Goal: Information Seeking & Learning: Check status

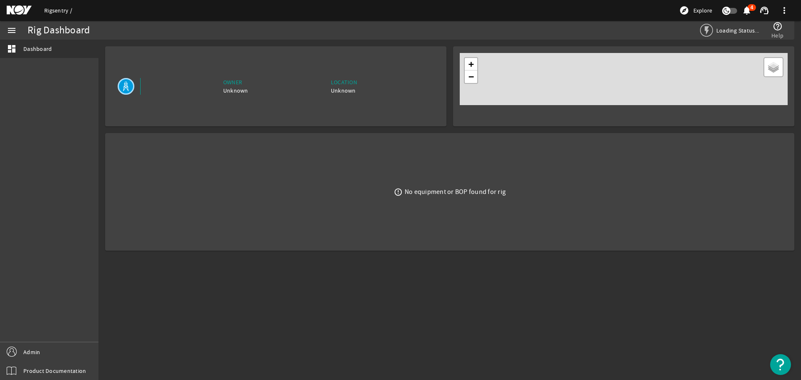
click at [49, 10] on link "Rigsentry" at bounding box center [58, 11] width 28 height 8
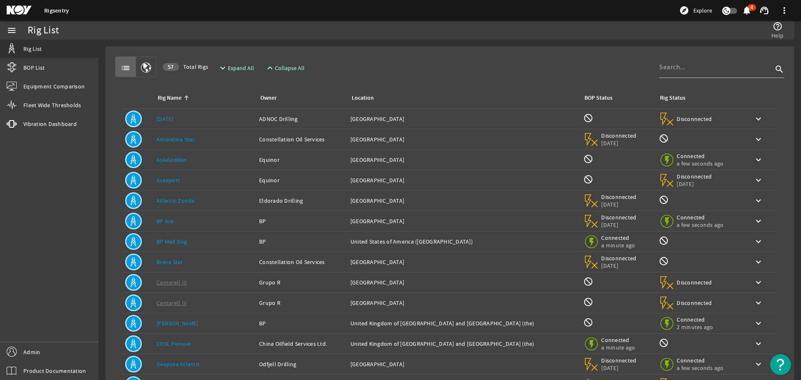
click at [187, 139] on link "Amaralina Star" at bounding box center [175, 140] width 38 height 8
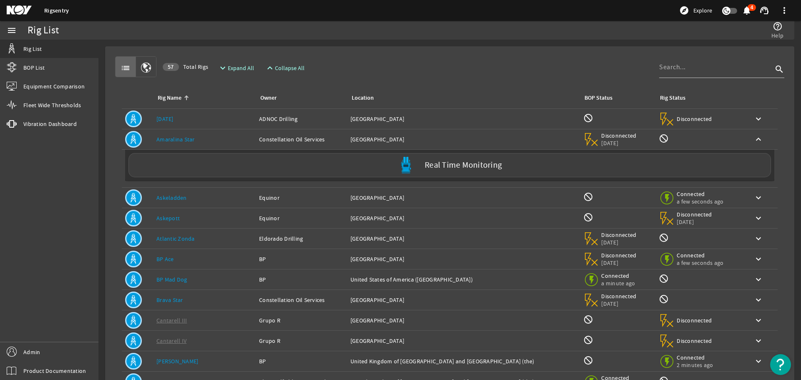
click at [187, 139] on link "Amaralina Star" at bounding box center [175, 140] width 38 height 8
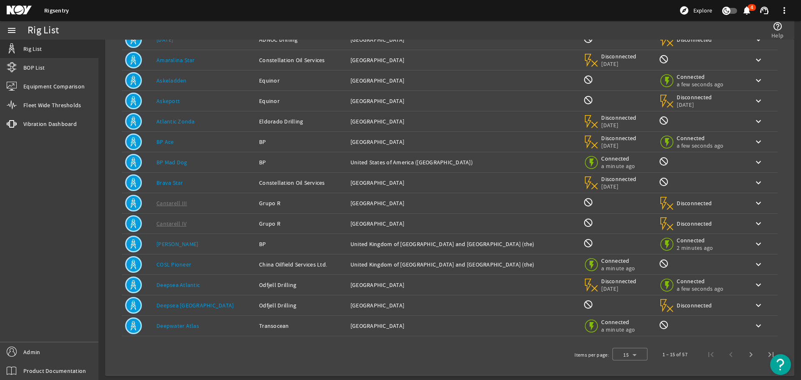
scroll to position [82, 0]
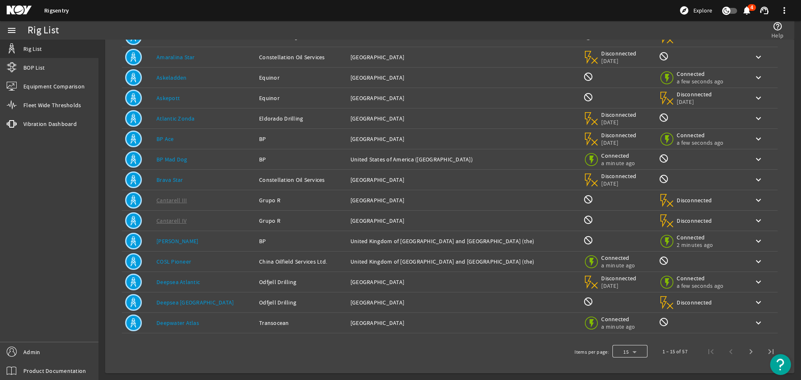
click at [636, 350] on div at bounding box center [630, 352] width 35 height 20
click at [626, 333] on mat-option "25" at bounding box center [623, 330] width 35 height 20
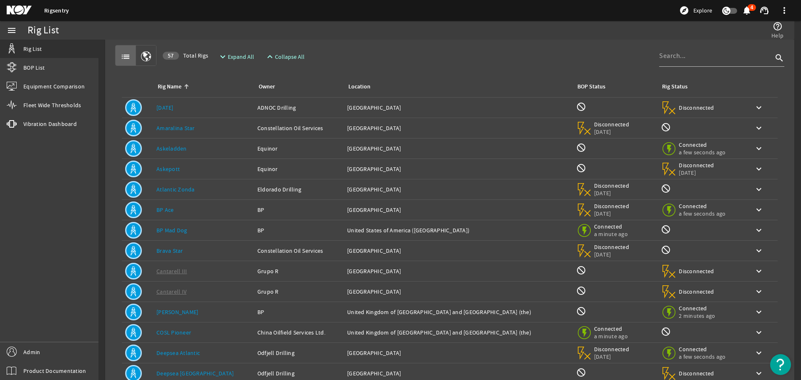
scroll to position [0, 0]
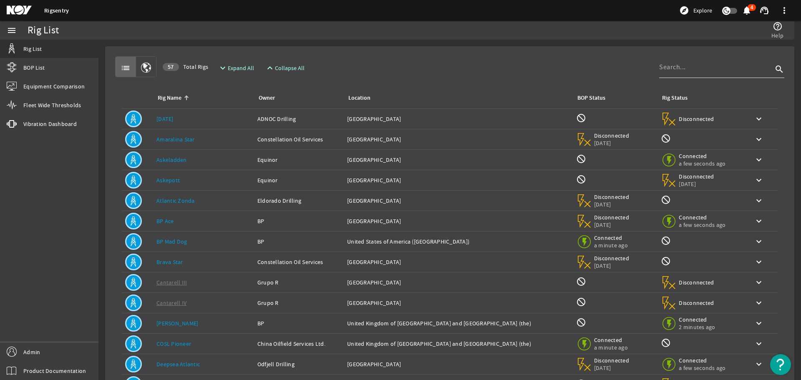
click at [671, 73] on div at bounding box center [716, 67] width 114 height 22
type input "petro"
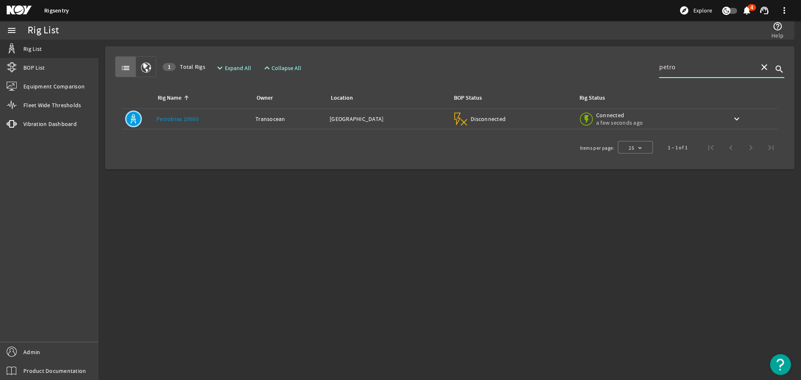
click at [187, 120] on link "Petrobras 10000" at bounding box center [177, 119] width 42 height 8
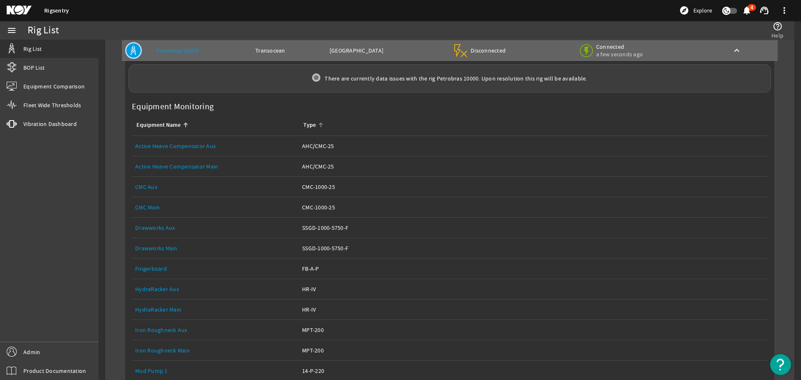
scroll to position [83, 0]
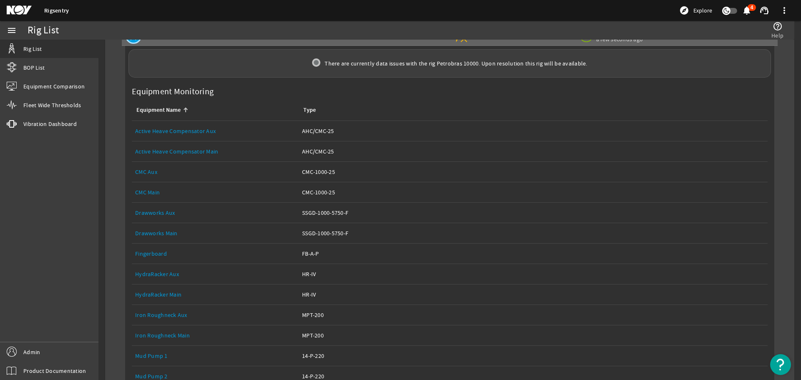
click at [172, 234] on link "Drawworks Main" at bounding box center [156, 234] width 43 height 8
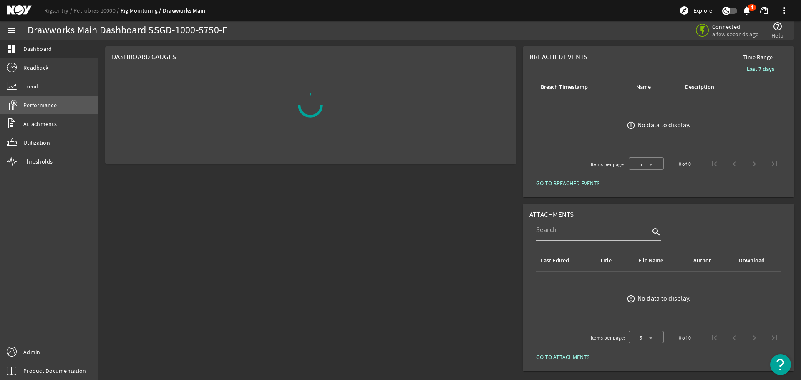
click at [53, 103] on span "Performance" at bounding box center [39, 105] width 33 height 8
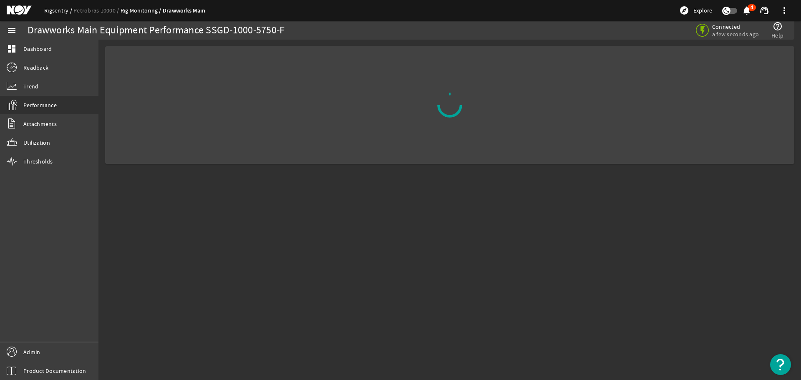
click at [52, 10] on link "Rigsentry" at bounding box center [58, 11] width 29 height 8
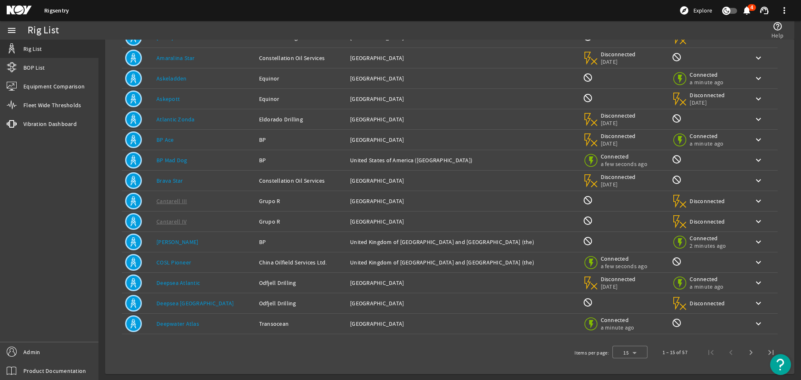
scroll to position [82, 0]
click at [631, 354] on div at bounding box center [630, 352] width 35 height 20
click at [619, 333] on span "25" at bounding box center [616, 330] width 7 height 10
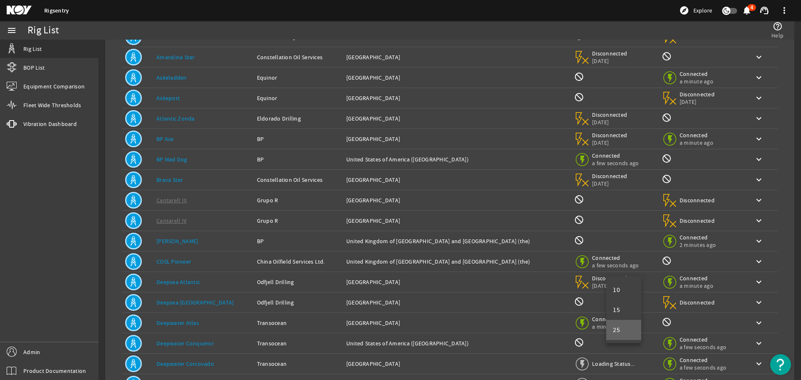
scroll to position [283, 0]
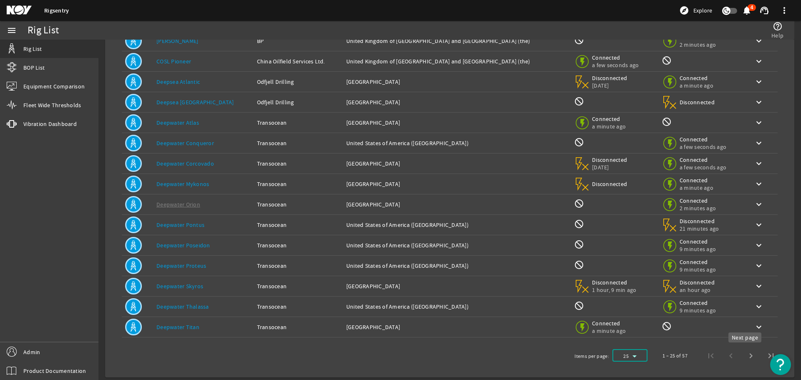
click at [746, 353] on span "Next page" at bounding box center [751, 356] width 20 height 20
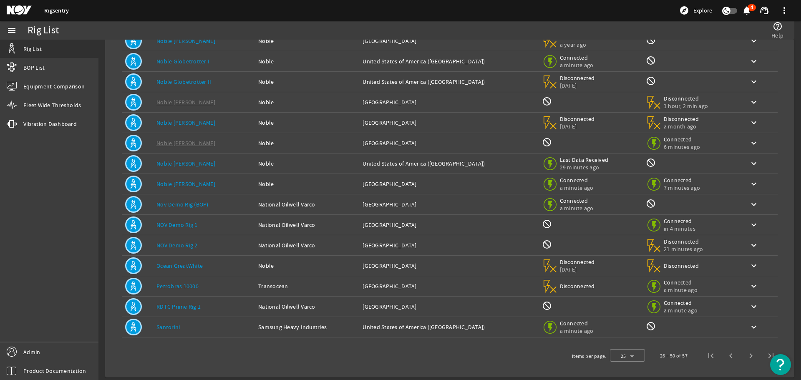
click at [188, 245] on link "NOV Demo Rig 2" at bounding box center [176, 246] width 41 height 8
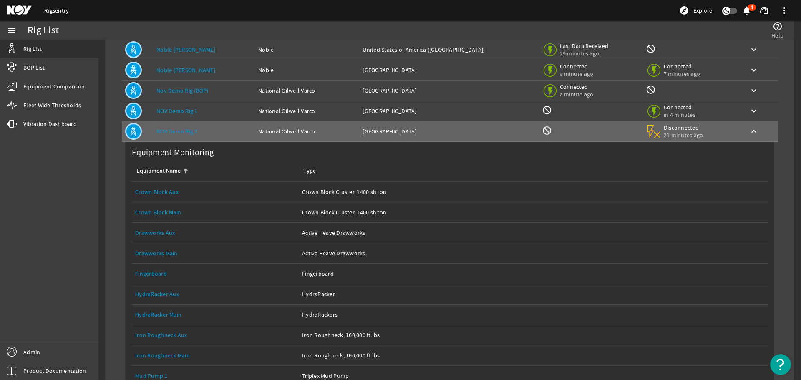
scroll to position [408, 0]
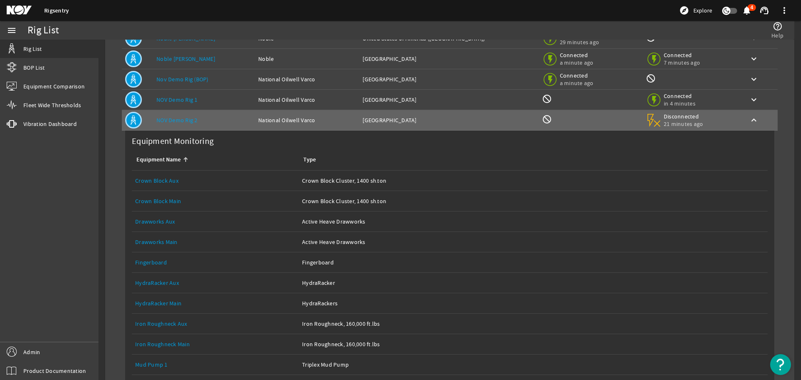
click at [157, 242] on link "Drawworks Main" at bounding box center [156, 242] width 43 height 8
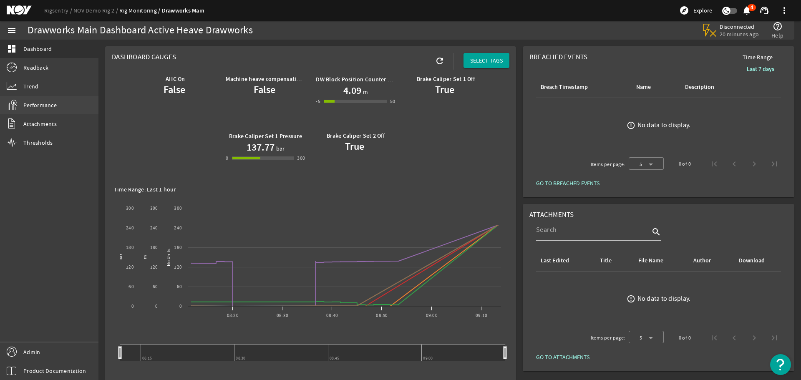
click at [37, 104] on span "Performance" at bounding box center [39, 105] width 33 height 8
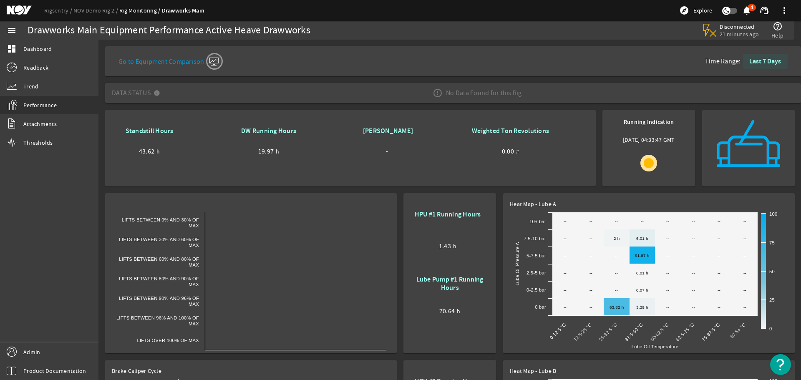
click at [750, 63] on b "Last 7 Days" at bounding box center [766, 61] width 32 height 9
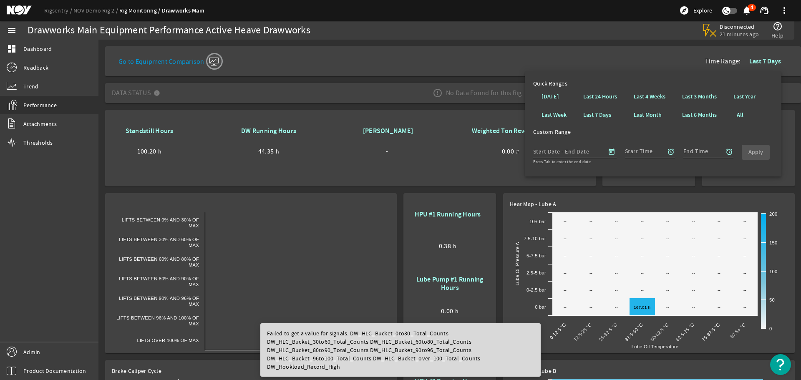
click at [716, 93] on b "Last 3 Months" at bounding box center [699, 97] width 35 height 8
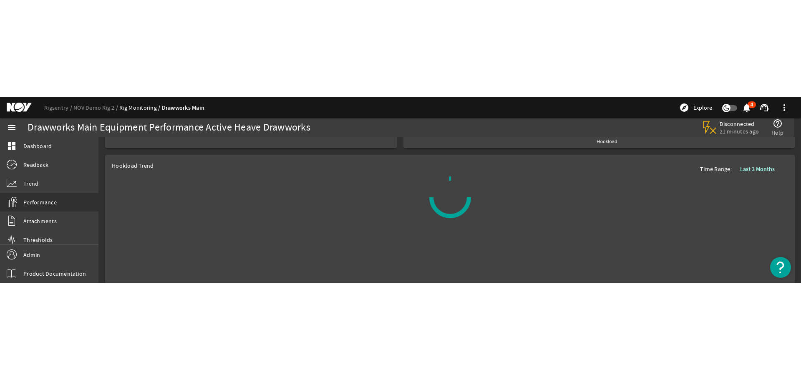
scroll to position [484, 0]
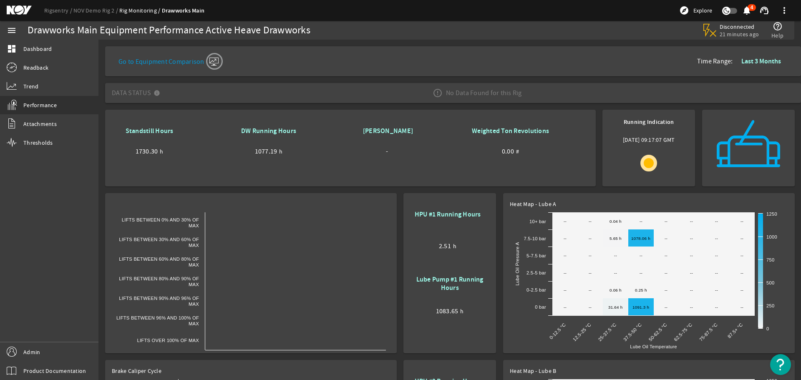
click at [742, 63] on b "Last 3 Months" at bounding box center [762, 61] width 40 height 9
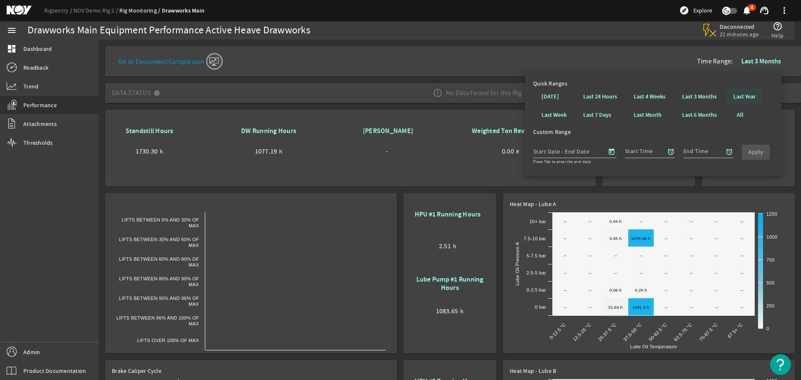
click at [737, 93] on b "Last Year" at bounding box center [745, 97] width 22 height 8
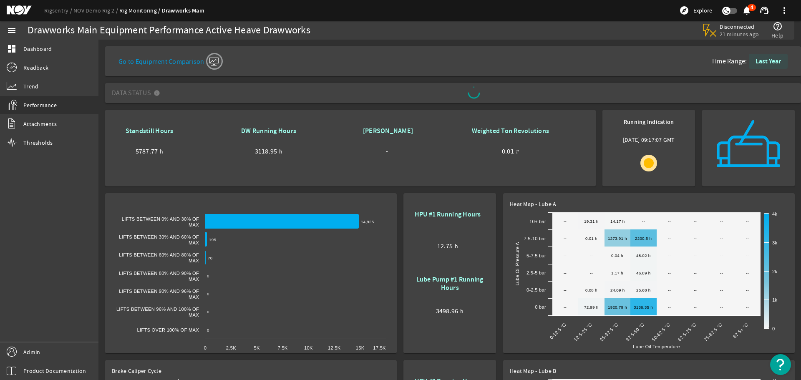
click at [756, 61] on b "Last Year" at bounding box center [768, 61] width 25 height 9
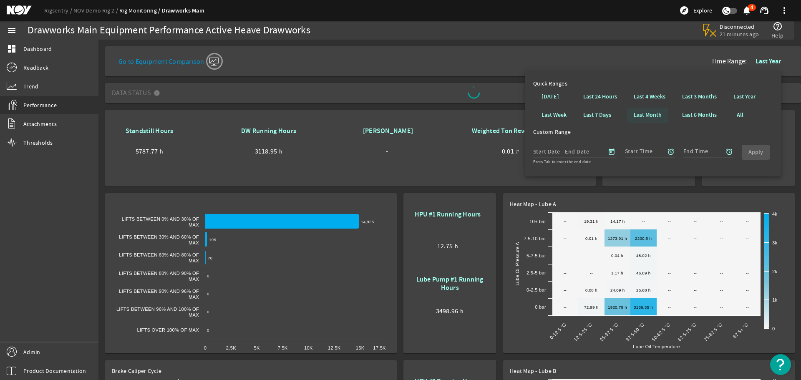
click at [641, 114] on b "Last Month" at bounding box center [648, 115] width 28 height 8
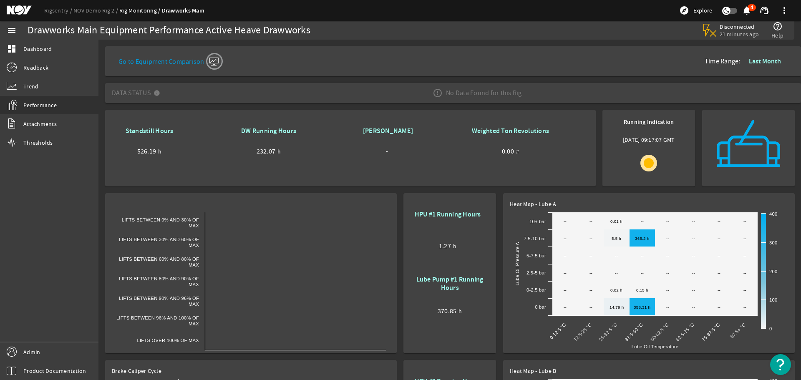
click at [761, 63] on b "Last Month" at bounding box center [765, 61] width 32 height 9
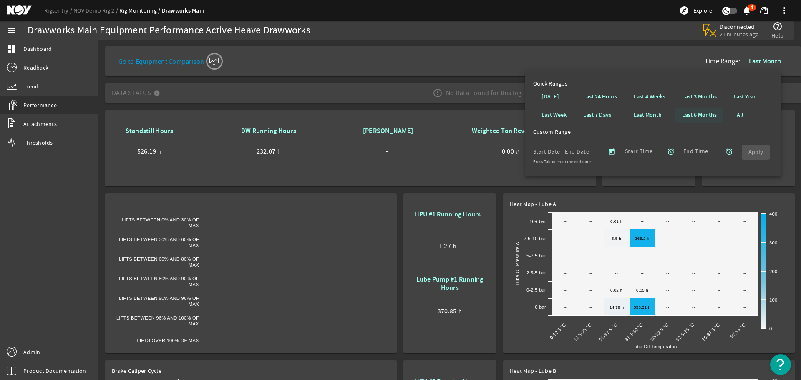
click at [709, 113] on b "Last 6 Months" at bounding box center [699, 115] width 35 height 8
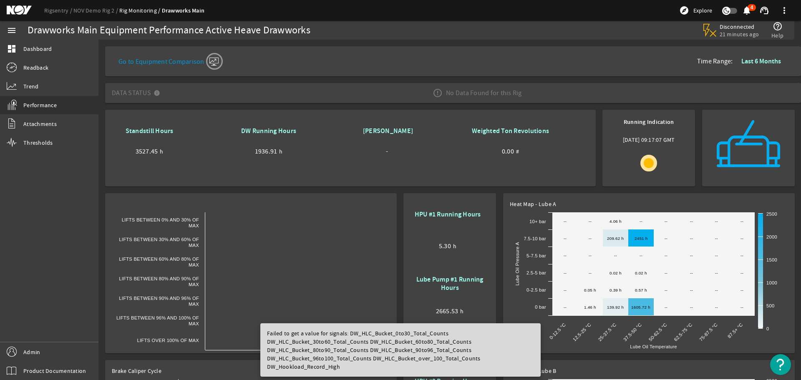
click at [752, 61] on b "Last 6 Months" at bounding box center [762, 61] width 40 height 9
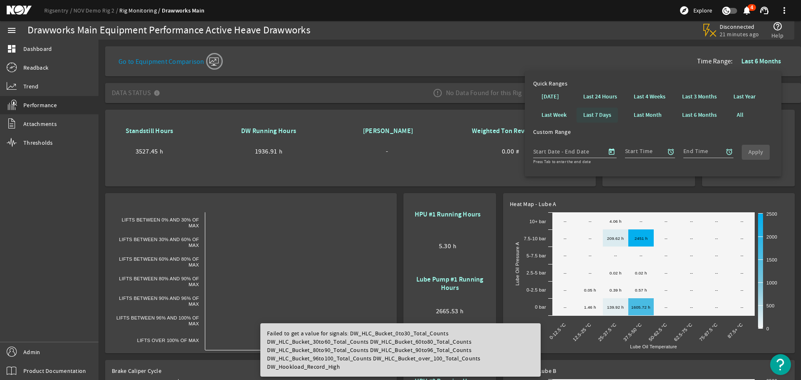
click at [597, 114] on b "Last 7 Days" at bounding box center [597, 115] width 28 height 8
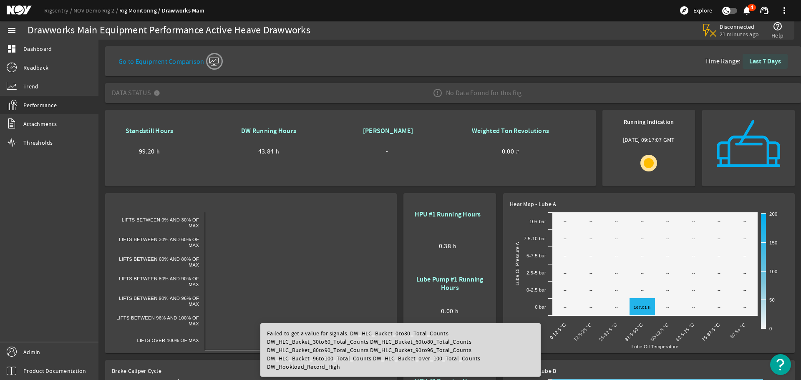
click at [762, 63] on b "Last 7 Days" at bounding box center [766, 61] width 32 height 9
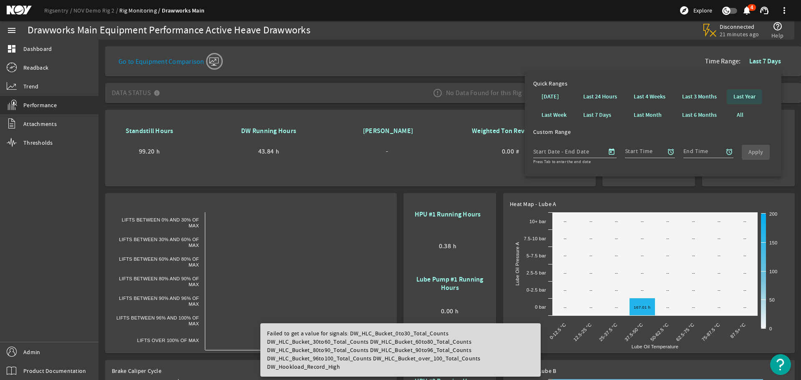
click at [753, 92] on span at bounding box center [744, 97] width 35 height 20
